Goal: Information Seeking & Learning: Learn about a topic

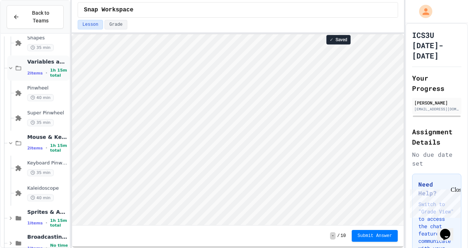
scroll to position [118, 0]
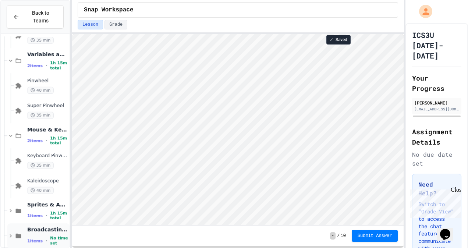
click at [40, 236] on div "1 items • No time set" at bounding box center [47, 241] width 41 height 10
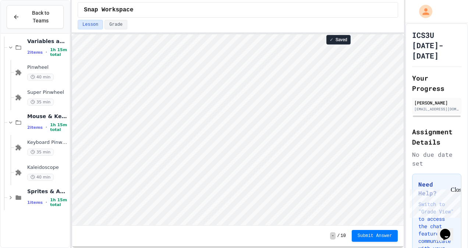
scroll to position [0, 0]
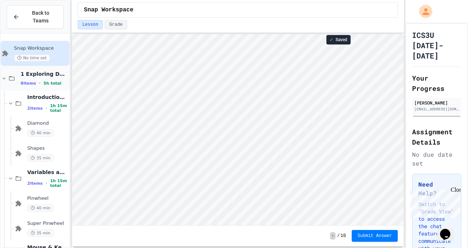
click at [43, 71] on div "1 Exploring Data 8 items • 5h total" at bounding box center [44, 78] width 47 height 15
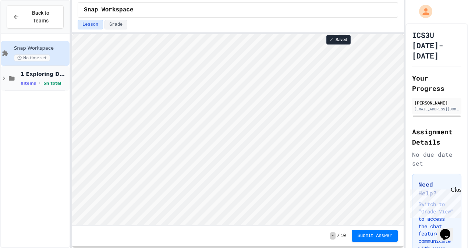
click at [44, 71] on span "1 Exploring Data" at bounding box center [44, 74] width 47 height 7
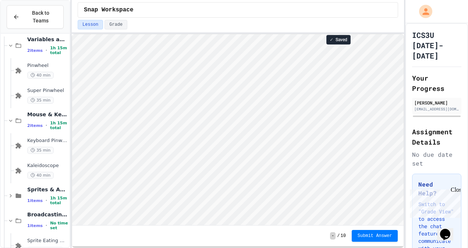
scroll to position [143, 0]
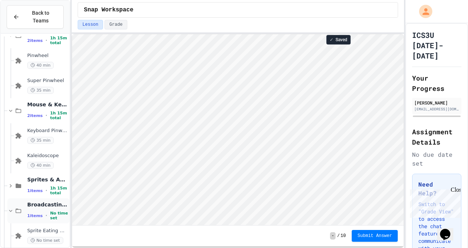
click at [36, 201] on div "Broadcasting & Cloning 1 items • No time set" at bounding box center [47, 210] width 41 height 19
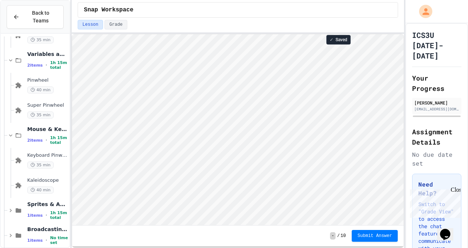
scroll to position [109, 0]
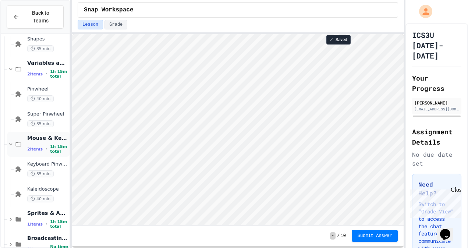
click at [14, 141] on icon at bounding box center [18, 144] width 9 height 7
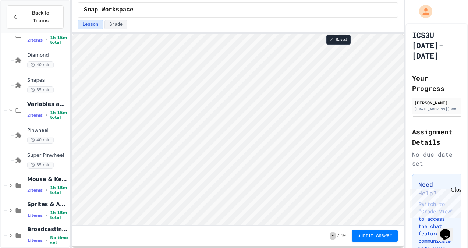
scroll to position [59, 0]
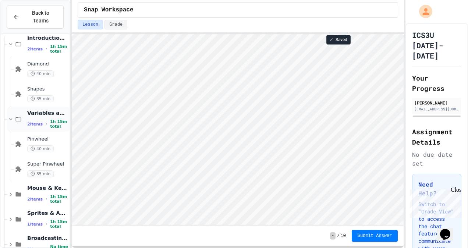
click at [10, 117] on div "Variables and Blocks 2 items • 1h 15m total" at bounding box center [38, 119] width 62 height 25
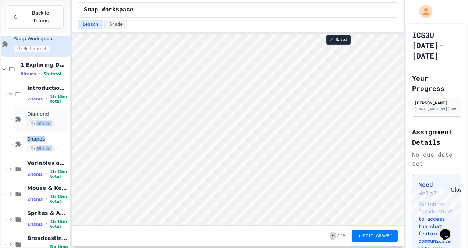
drag, startPoint x: 24, startPoint y: 160, endPoint x: 34, endPoint y: 100, distance: 61.1
click at [34, 100] on div "Snap Workspace No time set 1 Exploring Data 8 items • 5h total Introduction to …" at bounding box center [35, 144] width 69 height 234
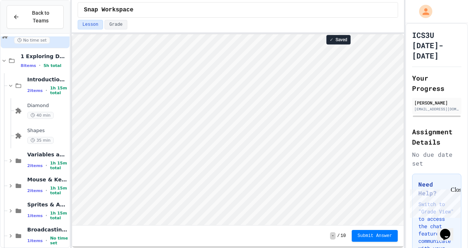
drag, startPoint x: 34, startPoint y: 100, endPoint x: 158, endPoint y: 6, distance: 155.5
click at [158, 6] on div "Snap Workspace" at bounding box center [238, 10] width 308 height 9
click at [15, 207] on icon at bounding box center [18, 210] width 9 height 7
click at [8, 207] on icon at bounding box center [10, 210] width 7 height 7
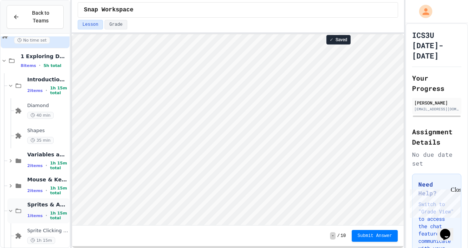
scroll to position [43, 0]
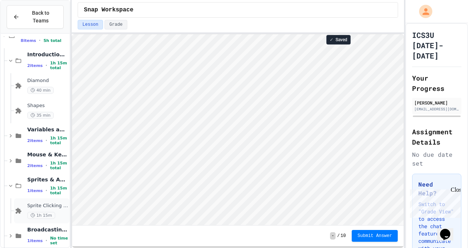
click at [57, 212] on div "1h 15m" at bounding box center [47, 215] width 41 height 7
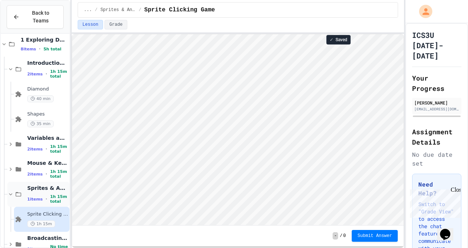
click at [38, 194] on div "1 items • 1h 15m total" at bounding box center [47, 199] width 41 height 10
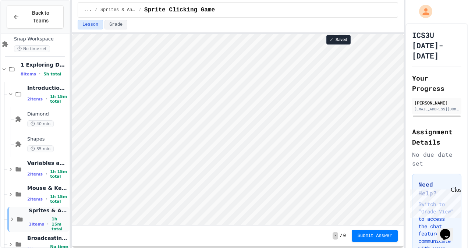
click at [39, 207] on span "Sprites & Animation" at bounding box center [48, 210] width 39 height 7
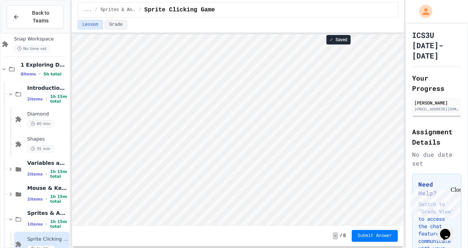
scroll to position [43, 0]
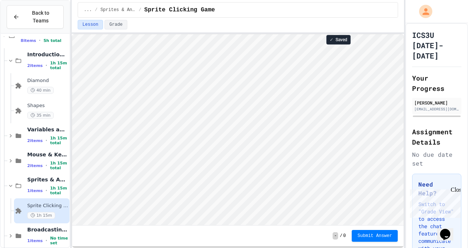
click at [51, 198] on div "Sprite Clicking Game 1h 15m" at bounding box center [42, 210] width 56 height 25
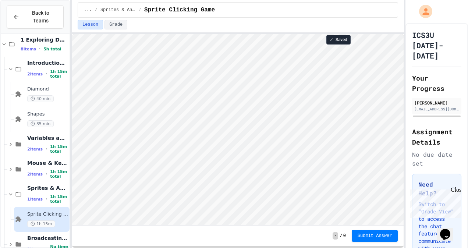
scroll to position [1, 0]
type textarea "**"
type textarea "*"
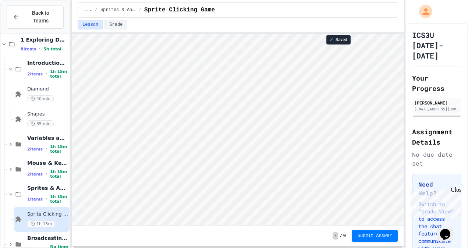
drag, startPoint x: 285, startPoint y: 31, endPoint x: 267, endPoint y: 16, distance: 22.9
click at [267, 16] on div "... / Sprites & Animation / Sprite Clicking Game" at bounding box center [238, 9] width 320 height 15
drag, startPoint x: 277, startPoint y: 23, endPoint x: 268, endPoint y: 26, distance: 8.6
click at [268, 26] on div "Lesson Grade" at bounding box center [238, 25] width 320 height 10
click at [285, 0] on html "**********" at bounding box center [234, 124] width 468 height 248
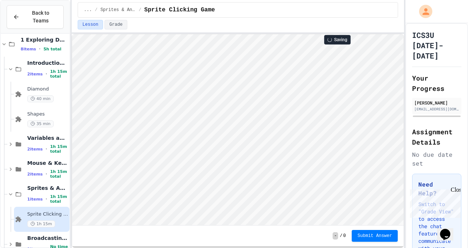
type textarea "*"
type textarea "**"
type textarea "*"
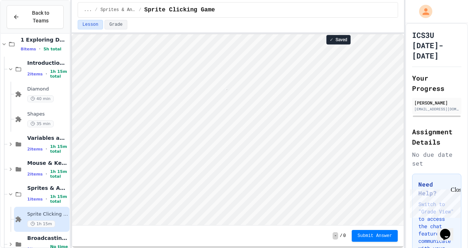
scroll to position [1, 1]
type textarea "*"
